Goal: Task Accomplishment & Management: Manage account settings

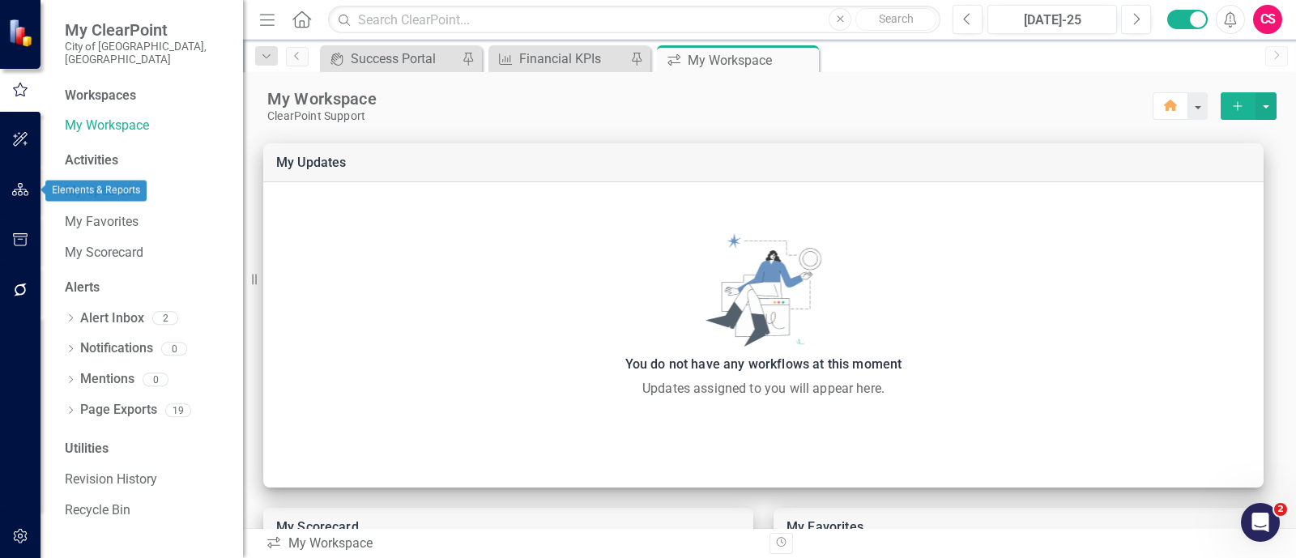
click at [9, 189] on button "button" at bounding box center [20, 190] width 36 height 34
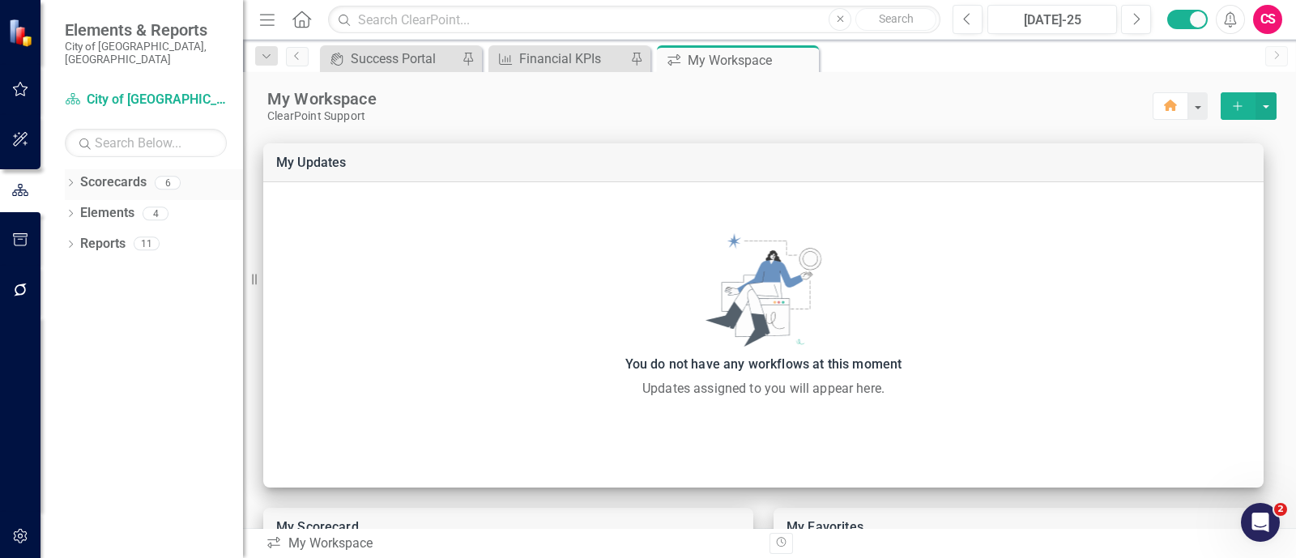
click at [72, 180] on icon "Dropdown" at bounding box center [70, 184] width 11 height 9
click at [81, 208] on icon "Dropdown" at bounding box center [79, 213] width 12 height 10
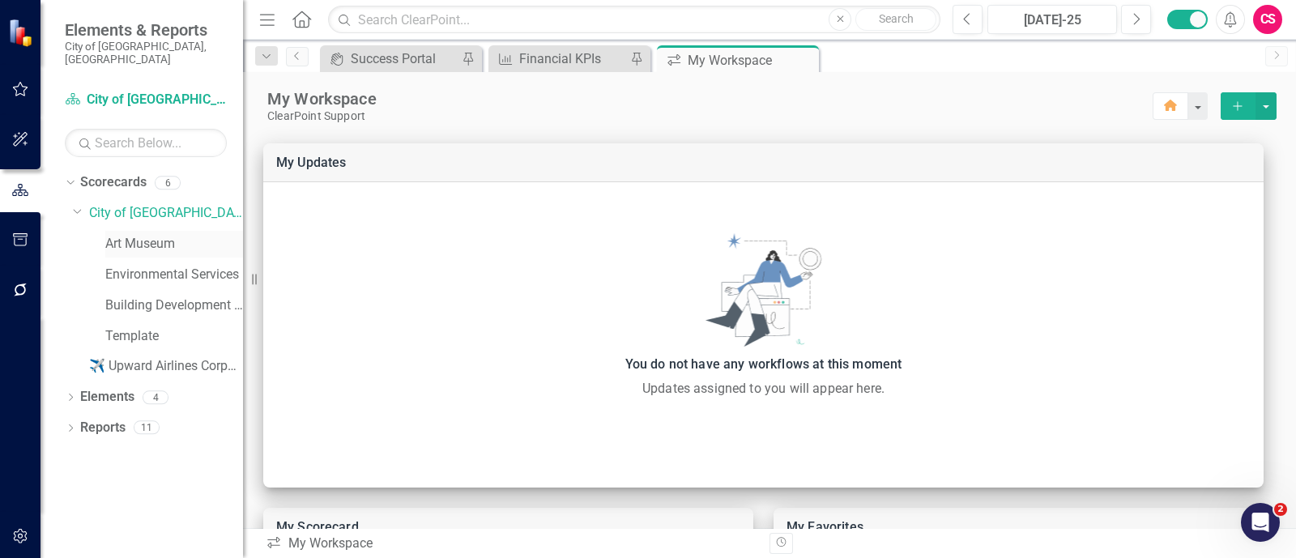
click at [113, 235] on link "Art Museum" at bounding box center [174, 244] width 138 height 19
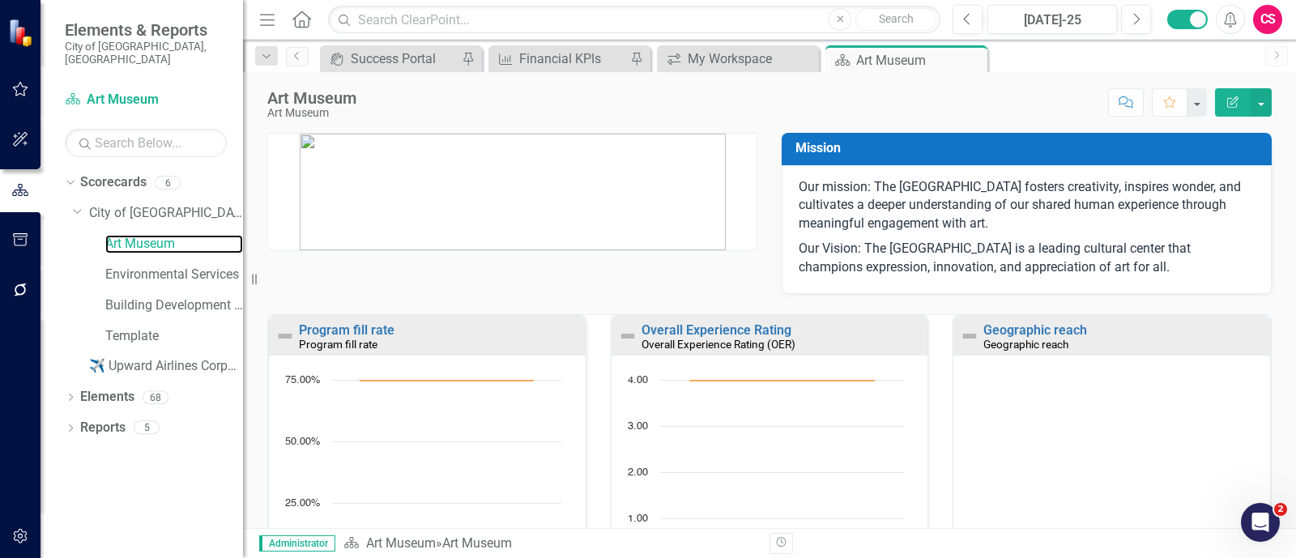
scroll to position [94, 0]
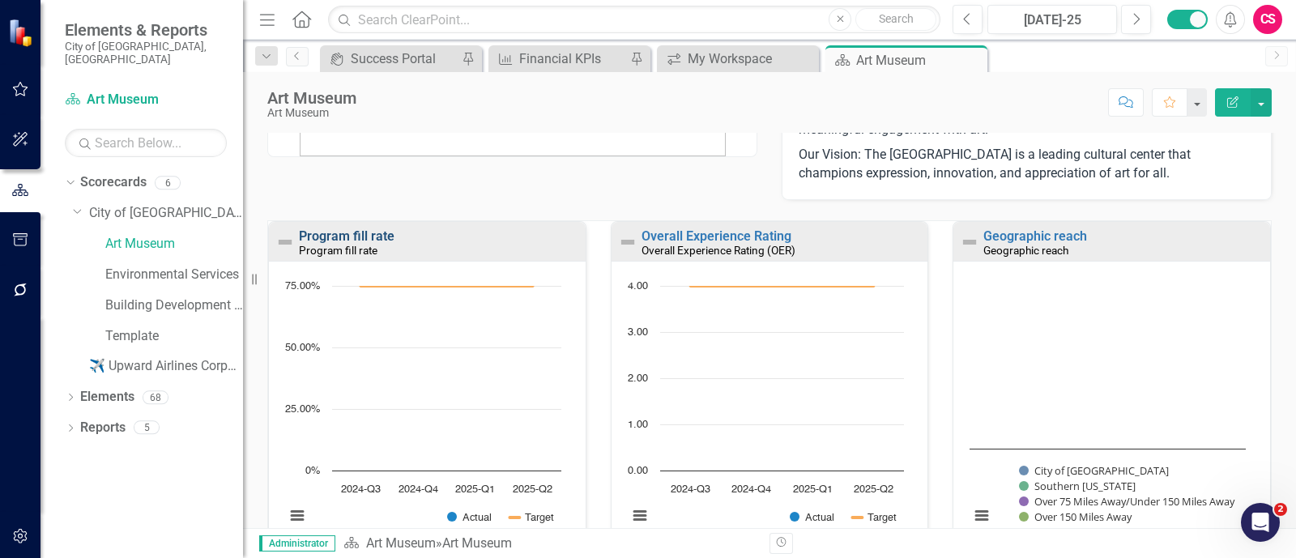
click at [363, 236] on link "Program fill rate" at bounding box center [347, 235] width 96 height 15
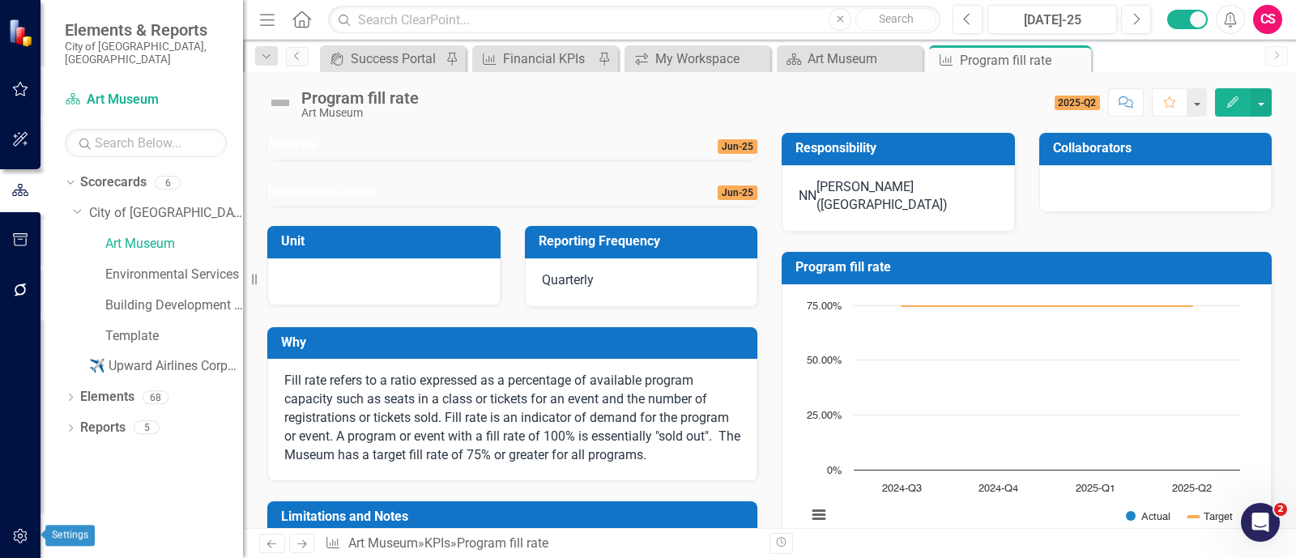
click at [19, 540] on icon "button" at bounding box center [20, 536] width 17 height 13
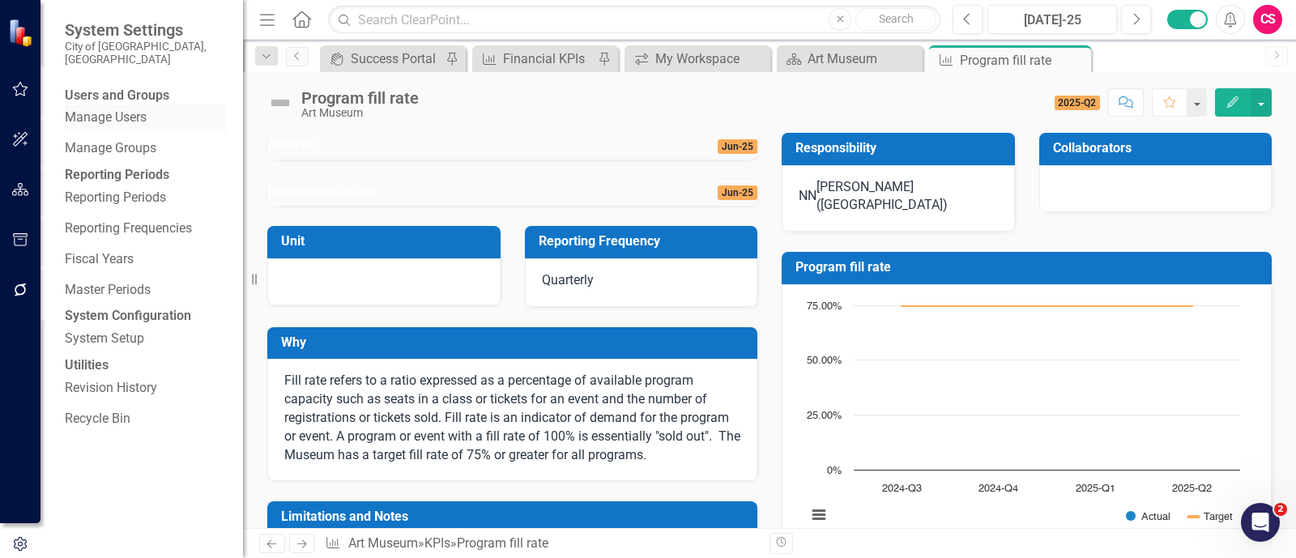
click at [128, 116] on link "Manage Users" at bounding box center [146, 118] width 162 height 19
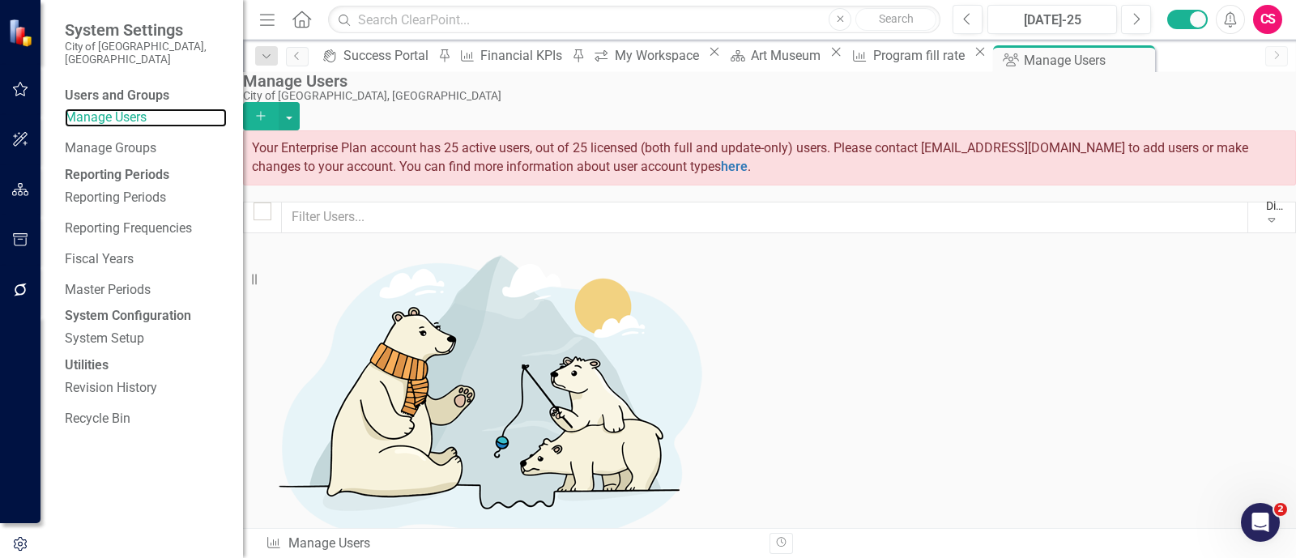
scroll to position [1278, 0]
